Goal: Browse casually: Explore the website without a specific task or goal

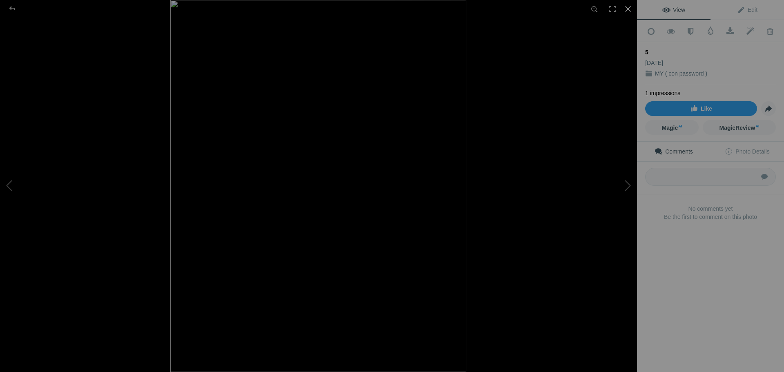
click at [631, 8] on div at bounding box center [628, 9] width 18 height 18
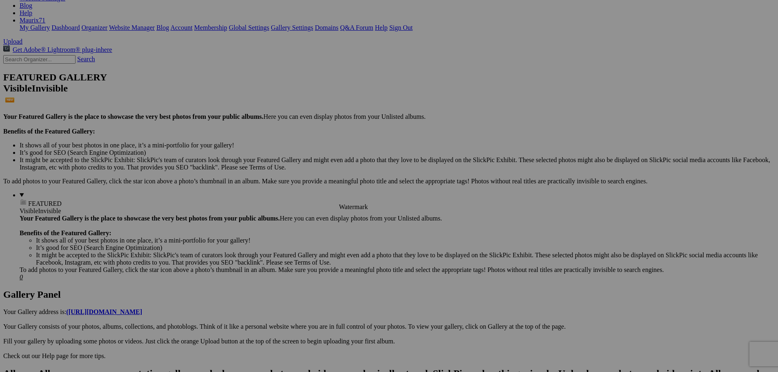
scroll to position [163, 0]
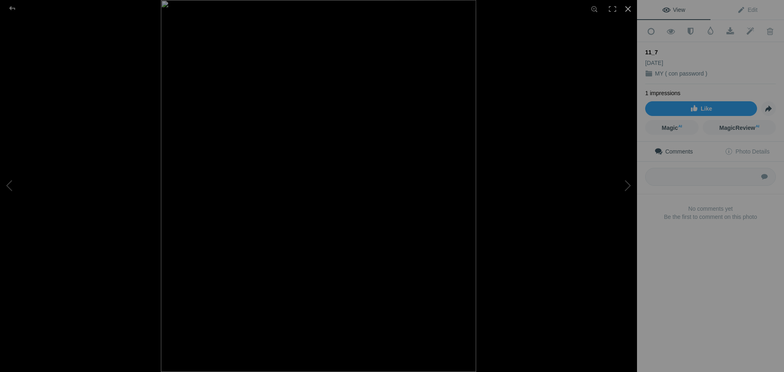
click at [630, 3] on div at bounding box center [628, 9] width 18 height 18
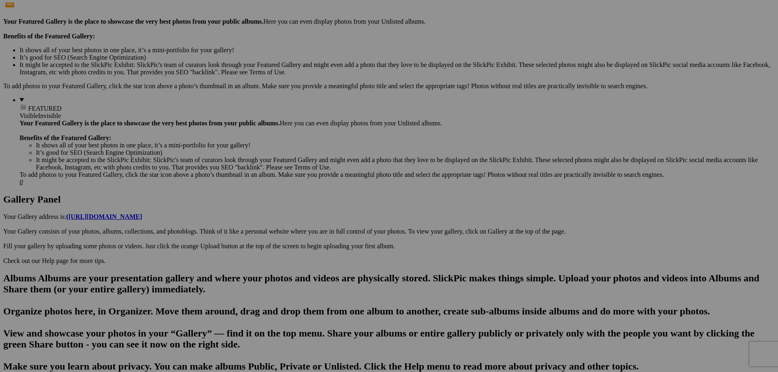
scroll to position [245, 0]
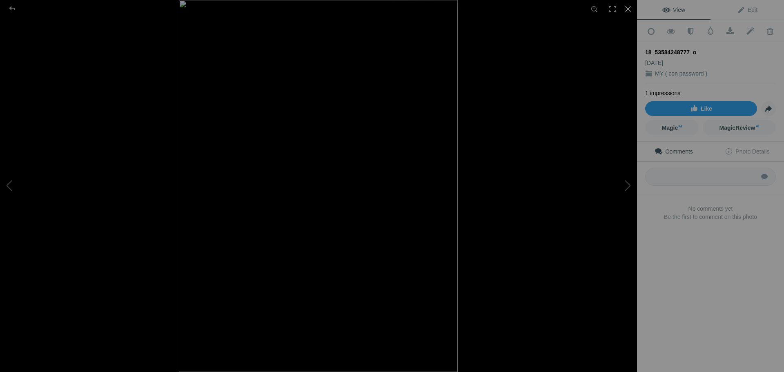
click at [627, 7] on div at bounding box center [628, 9] width 18 height 18
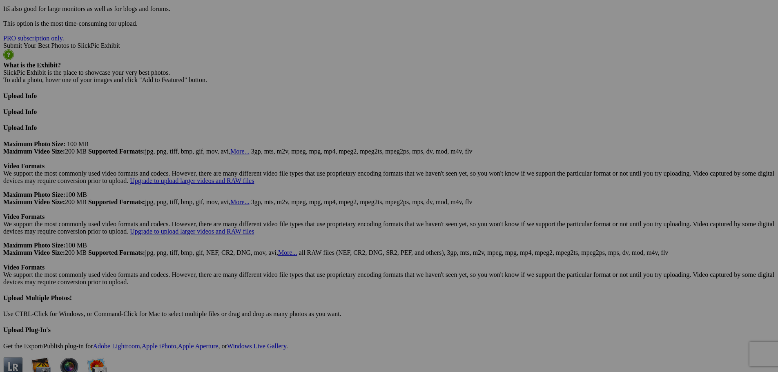
scroll to position [1918, 0]
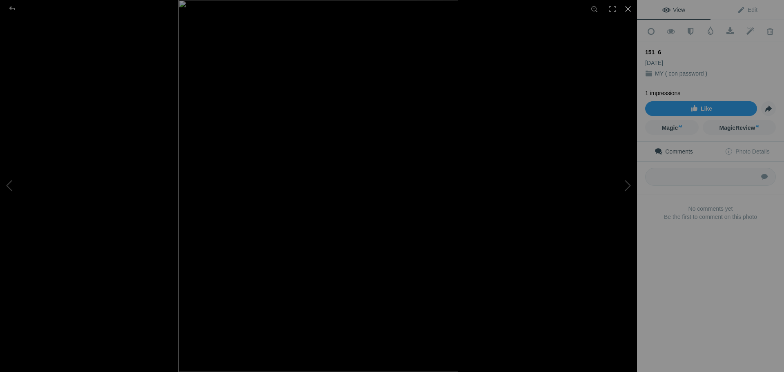
click at [626, 9] on div at bounding box center [628, 9] width 18 height 18
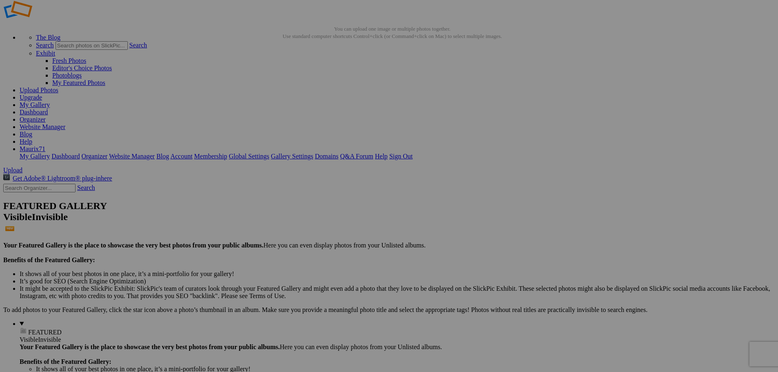
scroll to position [0, 0]
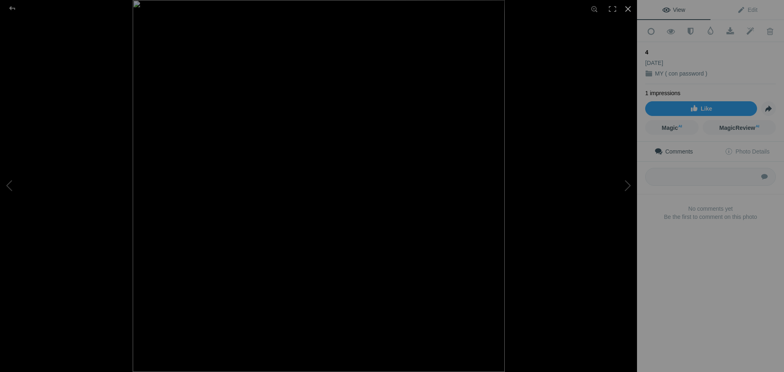
click at [628, 7] on div at bounding box center [628, 9] width 18 height 18
